Goal: Task Accomplishment & Management: Use online tool/utility

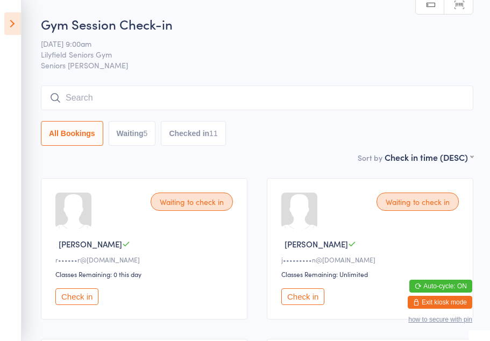
scroll to position [29, 0]
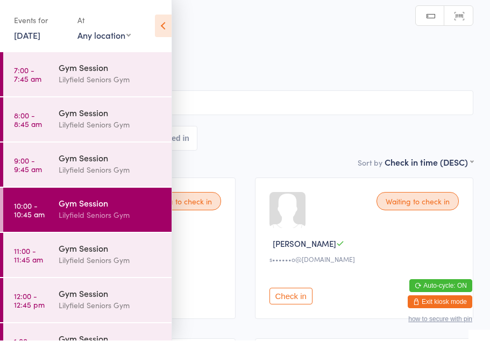
click at [92, 209] on div "Gym Session" at bounding box center [111, 203] width 104 height 12
click at [298, 151] on div "All Bookings Waiting 17 Checked in" at bounding box center [245, 138] width 456 height 25
click at [327, 59] on span "[DATE] 10:00am" at bounding box center [237, 55] width 440 height 11
click at [168, 25] on icon at bounding box center [163, 26] width 17 height 23
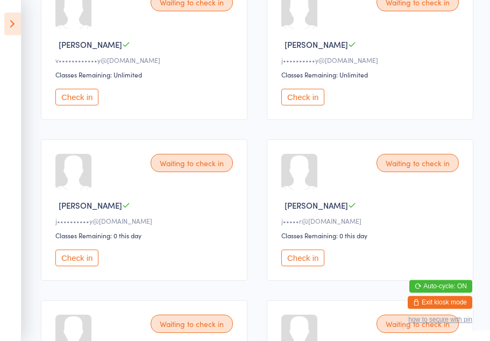
scroll to position [1013, 0]
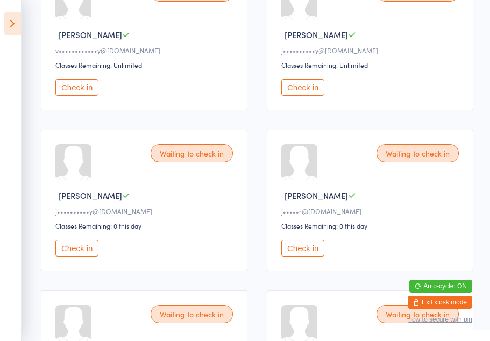
click at [81, 256] on button "Check in" at bounding box center [76, 248] width 43 height 17
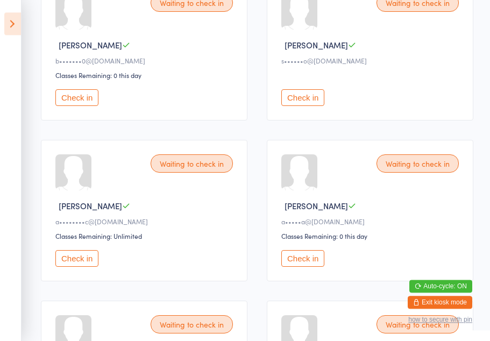
scroll to position [199, 0]
click at [79, 267] on button "Check in" at bounding box center [76, 258] width 43 height 17
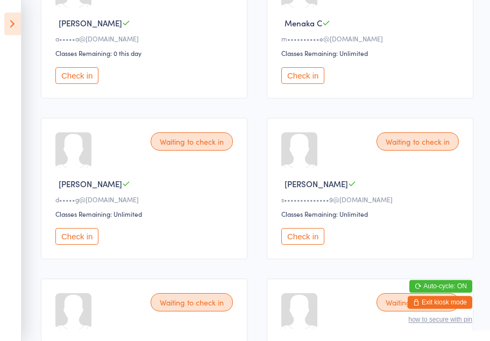
scroll to position [381, 0]
click at [311, 245] on button "Check in" at bounding box center [302, 237] width 43 height 17
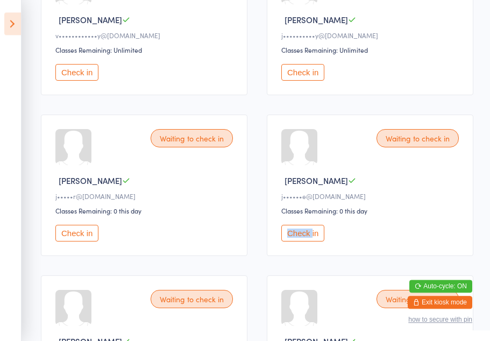
scroll to position [866, 0]
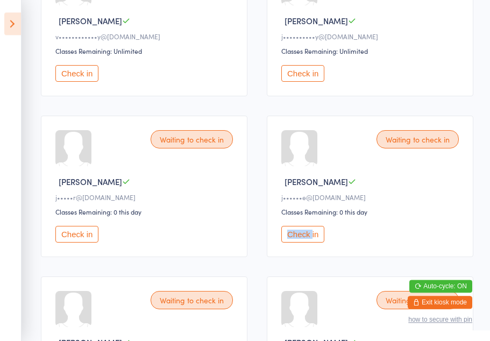
click at [454, 202] on div "j••••••e@[DOMAIN_NAME]" at bounding box center [371, 196] width 181 height 9
click at [410, 216] on div "Classes Remaining: 0 this day" at bounding box center [371, 211] width 181 height 9
click at [305, 242] on button "Check in" at bounding box center [302, 234] width 43 height 17
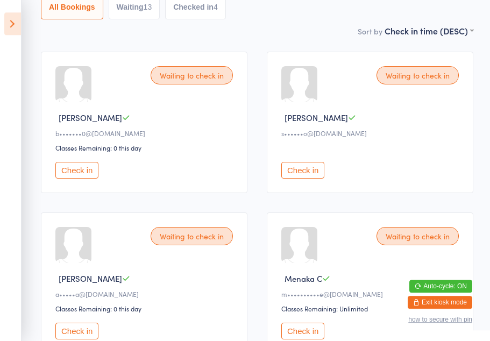
scroll to position [126, 0]
click at [82, 176] on button "Check in" at bounding box center [76, 170] width 43 height 17
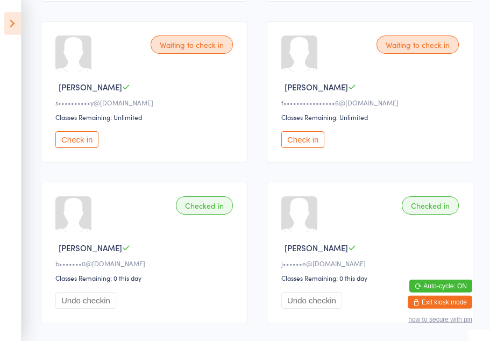
scroll to position [961, 0]
click at [310, 147] on button "Check in" at bounding box center [302, 139] width 43 height 17
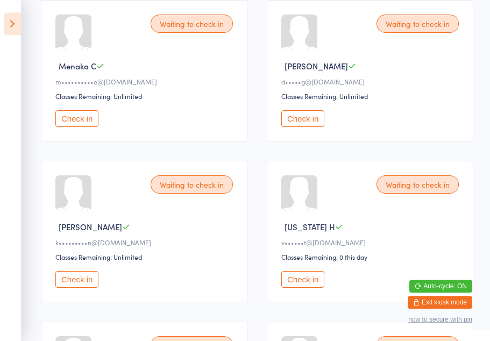
scroll to position [339, 0]
click at [301, 127] on button "Check in" at bounding box center [302, 118] width 43 height 17
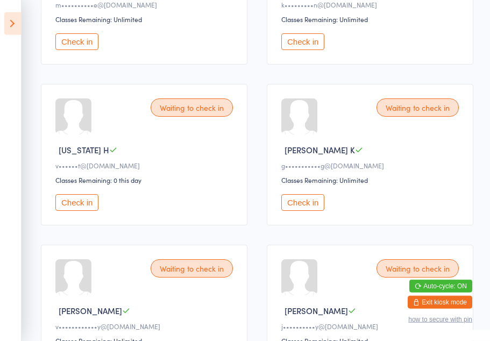
scroll to position [420, 0]
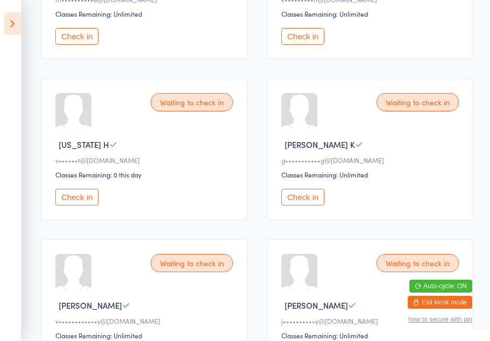
click at [309, 203] on button "Check in" at bounding box center [302, 197] width 43 height 17
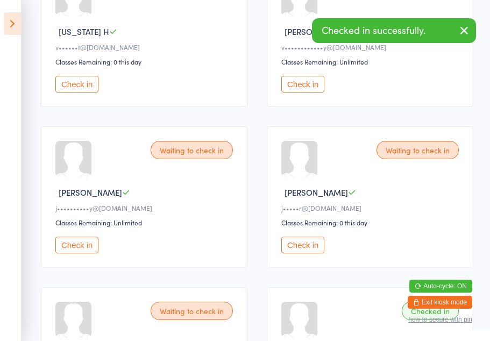
scroll to position [534, 0]
click at [75, 253] on button "Check in" at bounding box center [76, 244] width 43 height 17
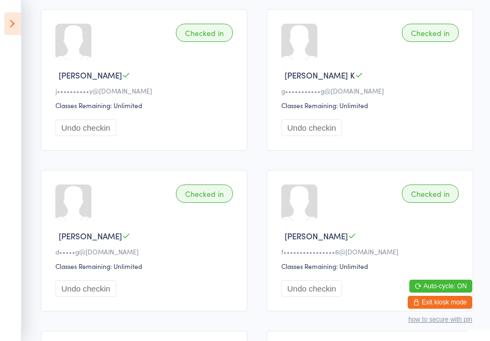
scroll to position [812, 0]
click at [206, 42] on div "Checked in" at bounding box center [204, 33] width 57 height 18
click at [94, 135] on button "Undo checkin" at bounding box center [85, 127] width 61 height 17
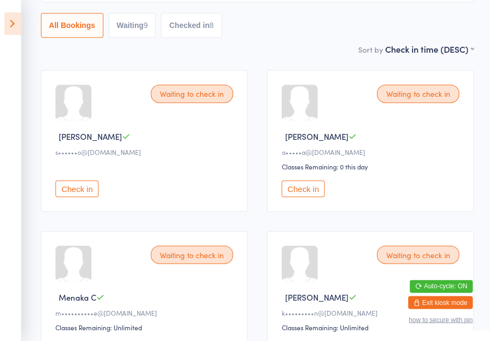
scroll to position [109, 0]
click at [304, 192] on button "Check in" at bounding box center [302, 188] width 43 height 17
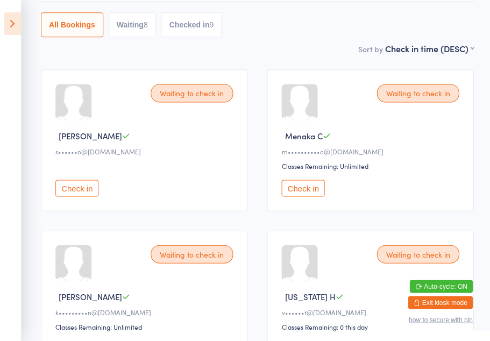
click at [76, 193] on button "Check in" at bounding box center [76, 188] width 43 height 17
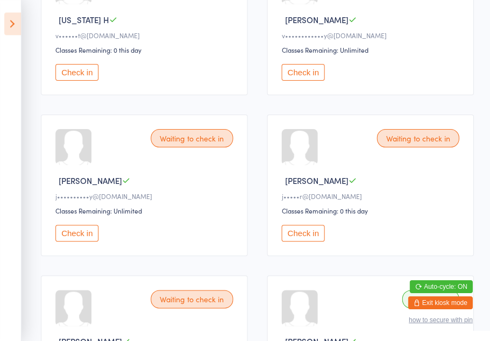
scroll to position [386, 0]
click at [304, 241] on button "Check in" at bounding box center [302, 232] width 43 height 17
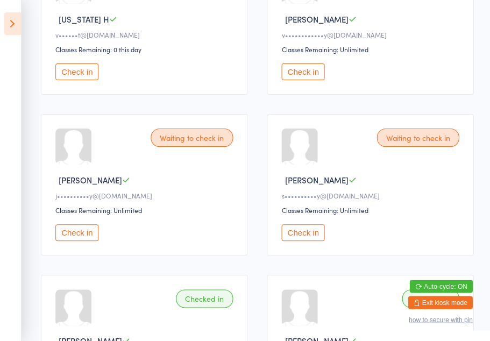
click at [301, 241] on button "Check in" at bounding box center [302, 232] width 43 height 17
